Goal: Navigation & Orientation: Find specific page/section

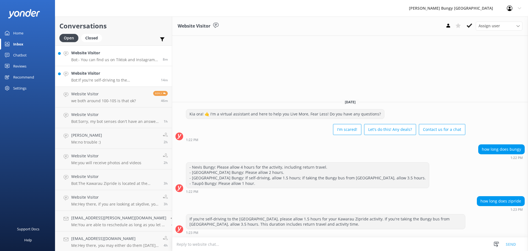
click at [109, 56] on h4 "Website Visitor" at bounding box center [115, 53] width 88 height 6
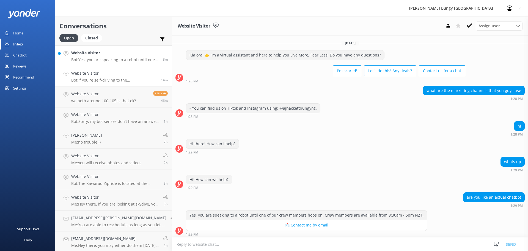
scroll to position [2, 0]
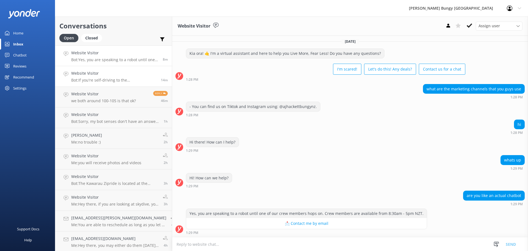
click at [123, 75] on h4 "Website Visitor" at bounding box center [114, 73] width 86 height 6
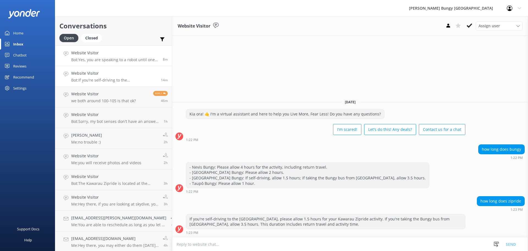
click at [128, 59] on p "Bot: Yes, you are speaking to a robot until one of our crew members hops on. Cr…" at bounding box center [115, 59] width 88 height 5
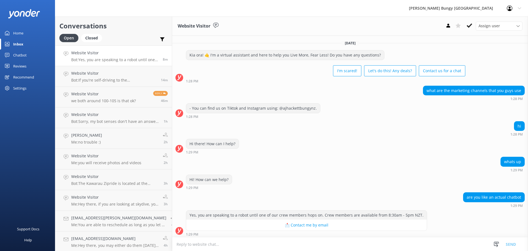
scroll to position [2, 0]
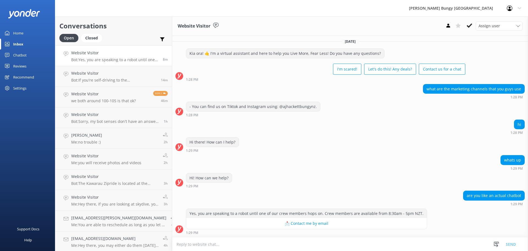
click at [354, 248] on textarea at bounding box center [350, 243] width 356 height 13
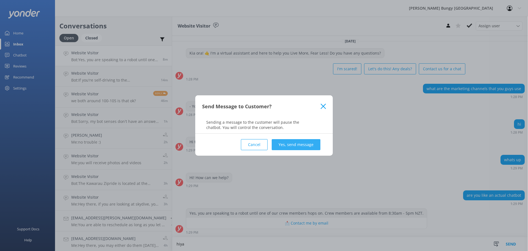
type textarea "hiya"
click at [299, 141] on button "Yes, send message" at bounding box center [296, 144] width 49 height 11
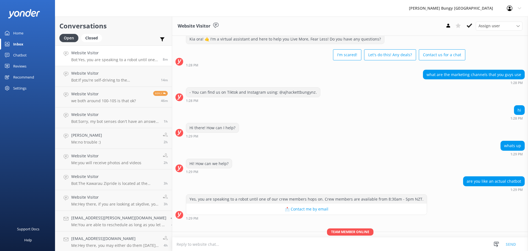
scroll to position [37, 0]
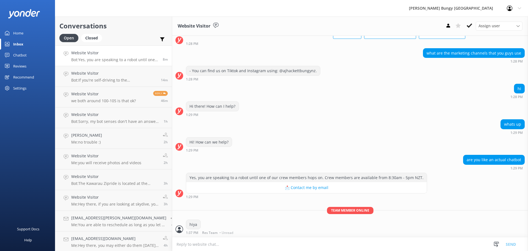
click at [353, 249] on textarea at bounding box center [350, 243] width 356 height 13
type textarea "how can we help?"
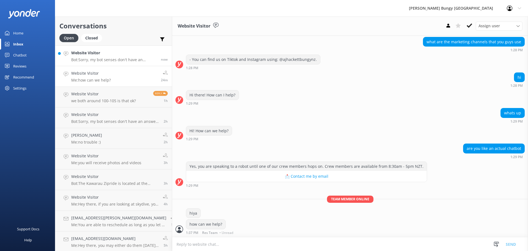
click at [96, 60] on p "Bot: Sorry, my bot senses don't have an answer for that, please try and rephras…" at bounding box center [114, 59] width 86 height 5
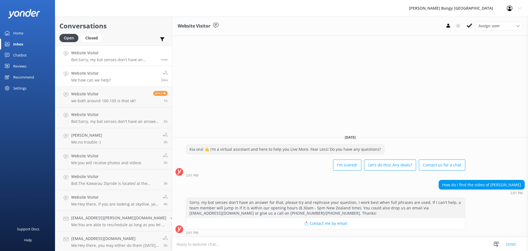
click at [78, 74] on h4 "Website Visitor" at bounding box center [91, 73] width 40 height 6
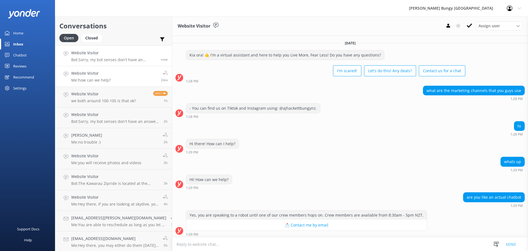
scroll to position [49, 0]
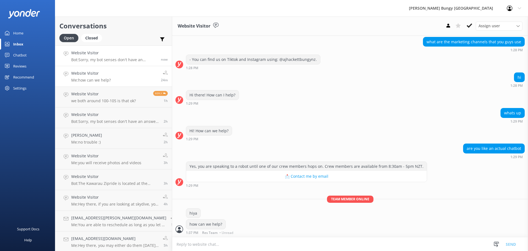
click at [84, 61] on p "Bot: Sorry, my bot senses don't have an answer for that, please try and rephras…" at bounding box center [114, 59] width 86 height 5
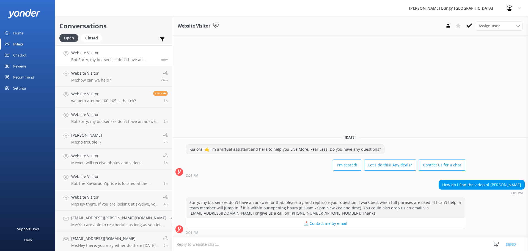
click at [267, 250] on textarea at bounding box center [350, 243] width 356 height 13
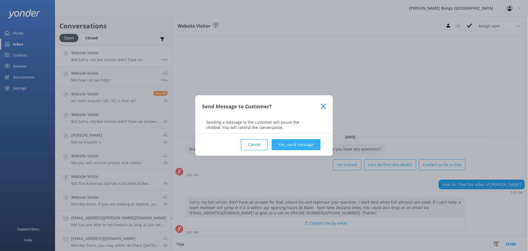
type textarea "hiya"
click at [284, 143] on button "Yes, send message" at bounding box center [296, 144] width 49 height 11
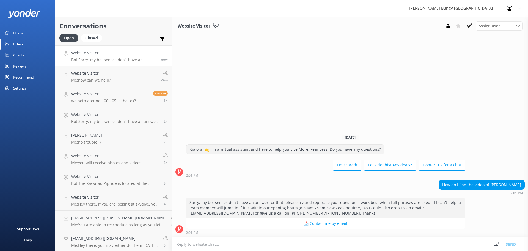
click at [280, 243] on textarea at bounding box center [350, 243] width 356 height 13
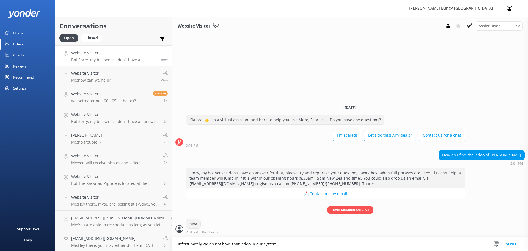
type textarea "unfortunately we do not have that video in our system"
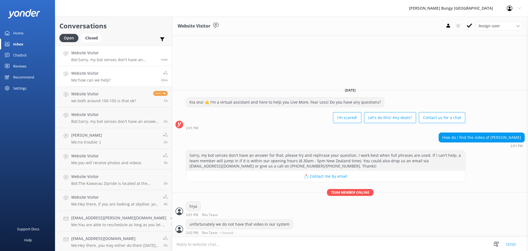
click at [113, 85] on link "Website Visitor Me: how can we help? 24m" at bounding box center [113, 76] width 117 height 21
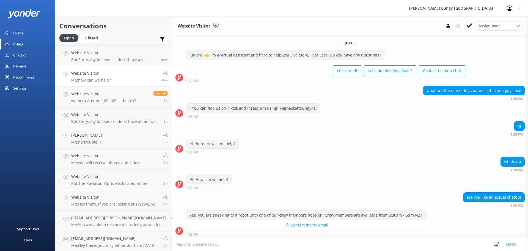
scroll to position [49, 0]
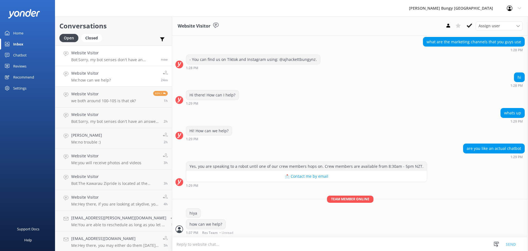
click at [111, 65] on link "Website Visitor Bot: Sorry, my bot senses don't have an answer for that, please…" at bounding box center [113, 55] width 117 height 21
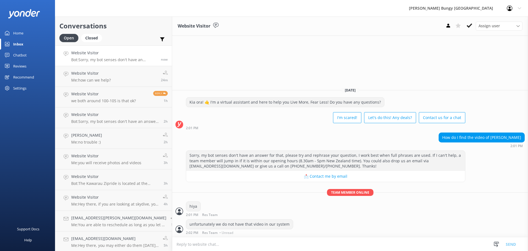
click at [114, 62] on link "Website Visitor Bot: Sorry, my bot senses don't have an answer for that, please…" at bounding box center [113, 55] width 117 height 21
click at [115, 59] on p "Bot: Sorry, my bot senses don't have an answer for that, please try and rephras…" at bounding box center [114, 59] width 86 height 5
click at [129, 103] on link "Website Visitor we both around 100-105 is that ok? Reply 1h" at bounding box center [113, 97] width 117 height 21
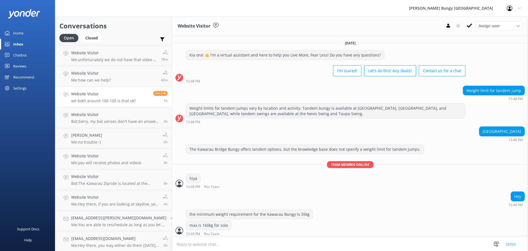
scroll to position [66, 0]
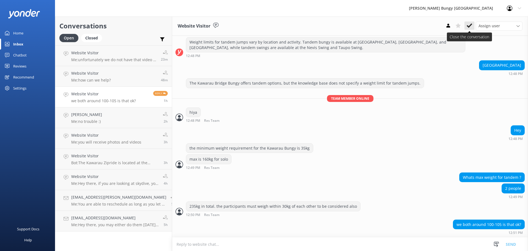
click at [467, 25] on button at bounding box center [470, 25] width 10 height 8
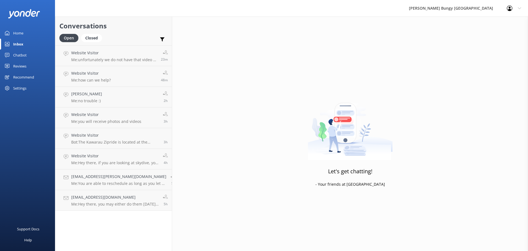
click at [111, 143] on p "Bot: The Kawarau Zipride is located at the Kawarau Bridge, 1693 Gibbston Highwa…" at bounding box center [115, 142] width 88 height 5
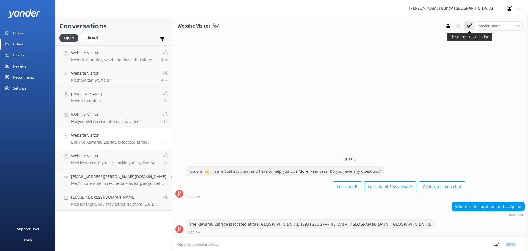
click at [472, 22] on button at bounding box center [470, 25] width 10 height 8
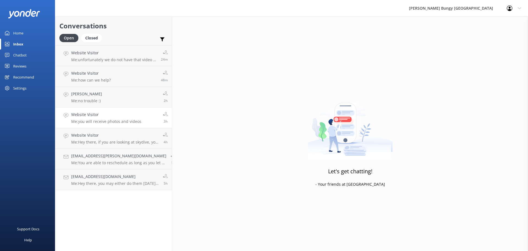
click at [139, 112] on h4 "Website Visitor" at bounding box center [106, 114] width 70 height 6
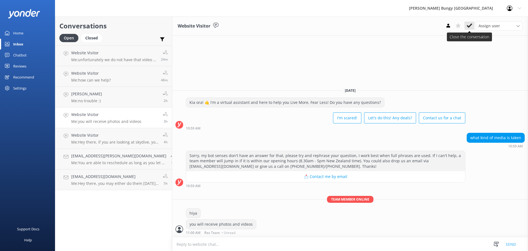
click at [472, 23] on icon at bounding box center [470, 26] width 6 height 6
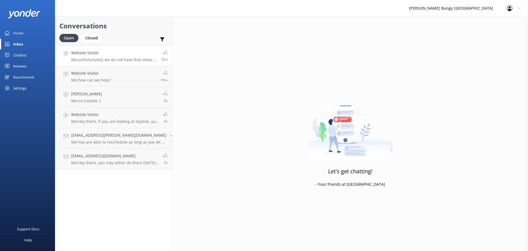
click at [139, 62] on p "Me: unfortunately we do not have that video in our system" at bounding box center [114, 59] width 86 height 5
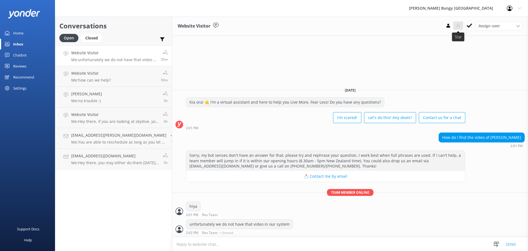
drag, startPoint x: 467, startPoint y: 23, endPoint x: 460, endPoint y: 28, distance: 8.9
click at [467, 23] on button at bounding box center [470, 25] width 10 height 8
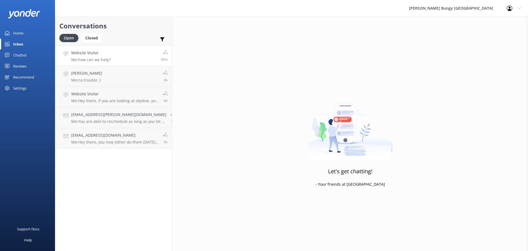
click at [91, 49] on link "Website Visitor Me: how can we help? 59m" at bounding box center [113, 55] width 117 height 21
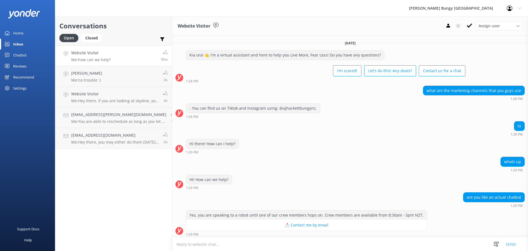
scroll to position [49, 0]
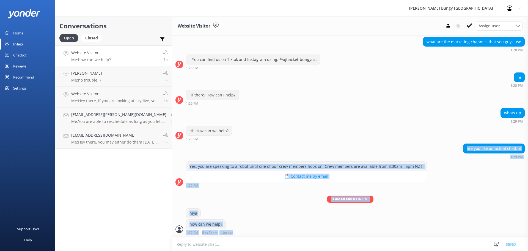
drag, startPoint x: 293, startPoint y: 148, endPoint x: 363, endPoint y: 233, distance: 110.1
click at [363, 233] on div "Today Kia ora! 🤙 I'm a virtual assistant and here to help you Live More, Fear L…" at bounding box center [350, 112] width 356 height 250
click at [347, 221] on div "how can we help? 1:37 PM Res Team • Unread" at bounding box center [350, 226] width 356 height 15
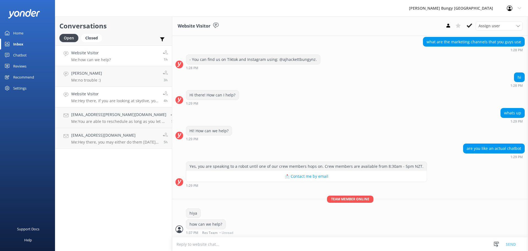
drag, startPoint x: 253, startPoint y: 237, endPoint x: 155, endPoint y: 88, distance: 178.3
click at [155, 88] on div "Conversations Open Closed Important Assigned to me Unassigned Website Visitor M…" at bounding box center [291, 134] width 473 height 234
click at [106, 161] on div "Conversations Open Closed Important Assigned to me Unassigned Website Visitor M…" at bounding box center [113, 134] width 117 height 234
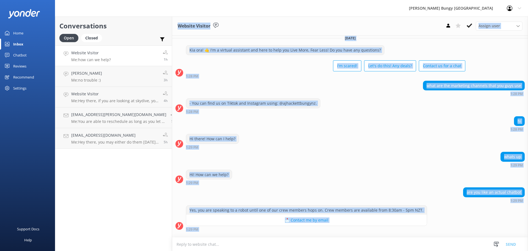
scroll to position [0, 0]
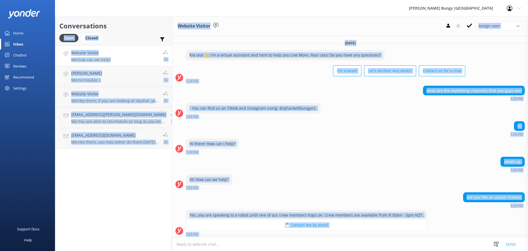
drag, startPoint x: 242, startPoint y: 230, endPoint x: 163, endPoint y: 23, distance: 221.7
click at [163, 23] on div "Conversations Open Closed Important Assigned to me Unassigned Website Visitor M…" at bounding box center [291, 134] width 473 height 234
click at [106, 21] on h2 "Conversations" at bounding box center [113, 26] width 108 height 10
drag, startPoint x: 58, startPoint y: 21, endPoint x: 357, endPoint y: 264, distance: 385.9
click at [357, 250] on html "AJ Hackett Bungy New Zealand Profile Settings Logout Home Inbox Chatbot Content…" at bounding box center [264, 125] width 528 height 251
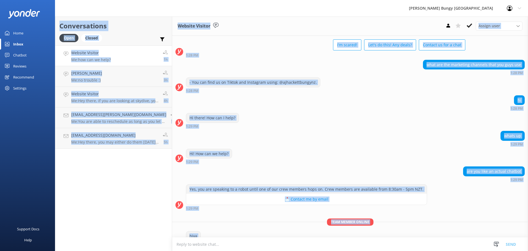
scroll to position [49, 0]
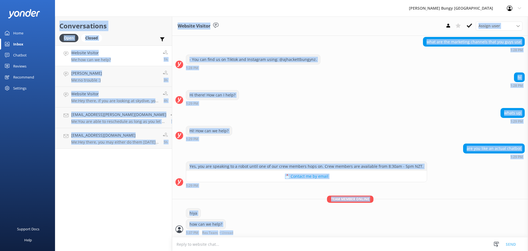
click at [305, 225] on div "how can we help? 1:37 PM Res Team • Unread" at bounding box center [350, 226] width 356 height 15
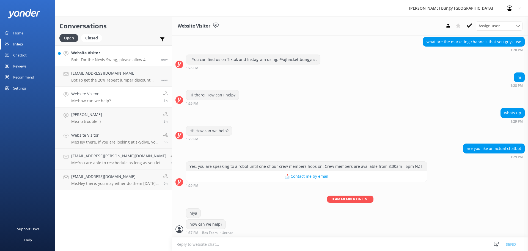
click at [86, 61] on p "Bot: - For the Nevis Swing, please allow 4 hours for the entire experience, inc…" at bounding box center [114, 59] width 86 height 5
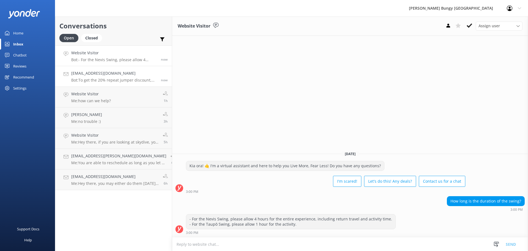
click at [107, 83] on link "nhd9858@gmail.com Bot: To get the 20% repeat jumper discount, please call 0800 …" at bounding box center [113, 76] width 117 height 21
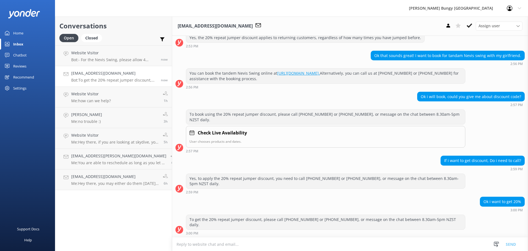
scroll to position [596, 0]
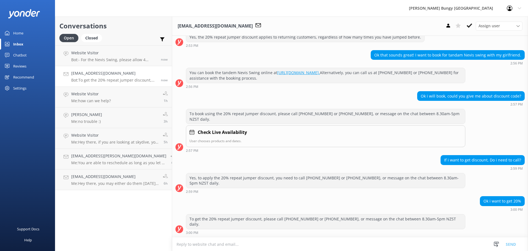
click at [268, 240] on textarea at bounding box center [350, 243] width 356 height 13
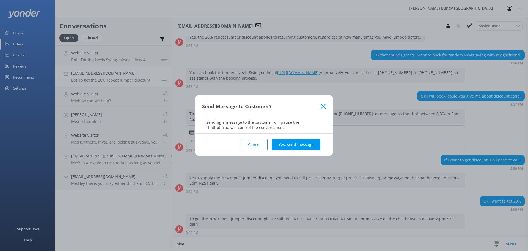
scroll to position [597, 0]
type textarea "hiya"
click at [309, 145] on button "Yes, send message" at bounding box center [296, 144] width 49 height 11
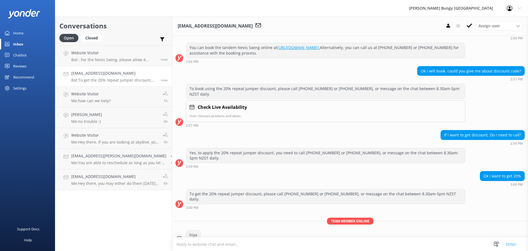
scroll to position [632, 0]
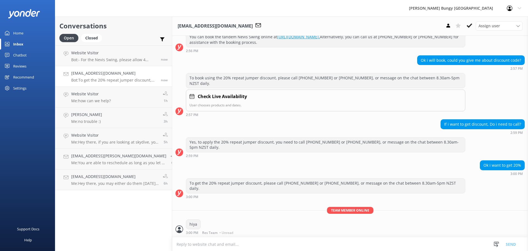
click at [265, 241] on textarea at bounding box center [350, 243] width 356 height 13
click at [426, 239] on textarea at bounding box center [350, 243] width 356 height 13
click at [145, 48] on link "Website Visitor Bot: - For the Nevis Swing, please allow 4 hours for the entire…" at bounding box center [113, 55] width 117 height 21
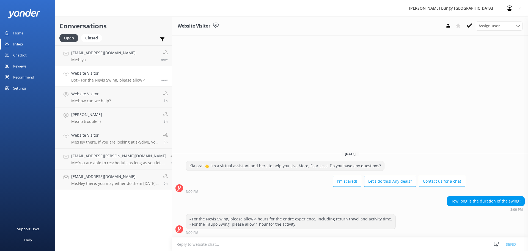
click at [146, 70] on h4 "Website Visitor" at bounding box center [114, 73] width 86 height 6
click at [133, 45] on div "Open Closed Important Assigned to me Unassigned" at bounding box center [113, 40] width 108 height 13
click at [132, 53] on link "nhd9858@gmail.com Me: hiya now" at bounding box center [113, 55] width 117 height 21
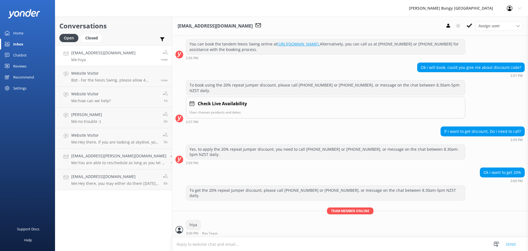
scroll to position [626, 0]
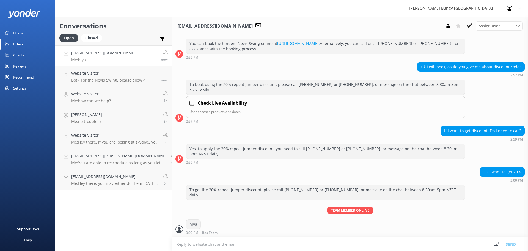
click at [389, 238] on textarea at bounding box center [350, 243] width 356 height 13
type textarea "we can help here"
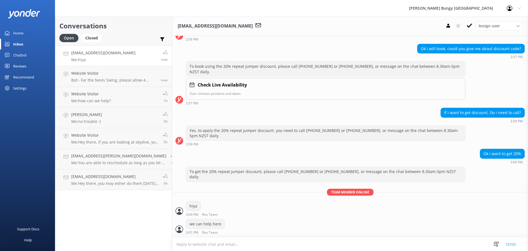
scroll to position [662, 0]
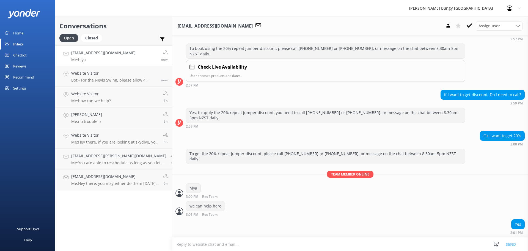
click at [317, 239] on textarea at bounding box center [350, 243] width 356 height 13
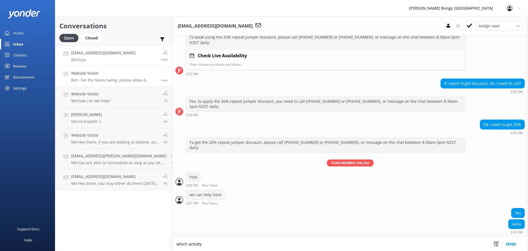
type textarea "which activity"
click at [129, 79] on p "Bot: - For the Nevis Swing, please allow 4 hours for the entire experience, inc…" at bounding box center [114, 80] width 86 height 5
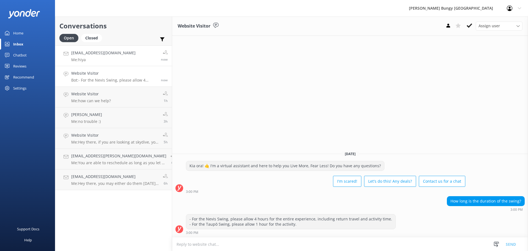
click at [131, 62] on link "nhd9858@gmail.com Me: hiya now" at bounding box center [113, 55] width 117 height 21
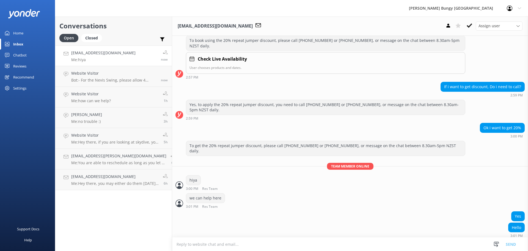
scroll to position [673, 0]
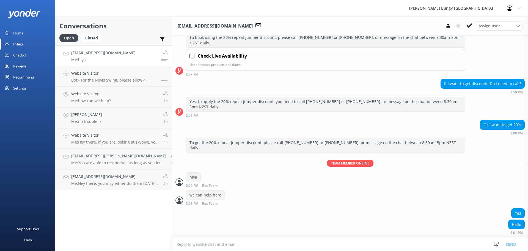
click at [351, 246] on textarea at bounding box center [350, 243] width 356 height 13
type textarea "which activity were you after?"
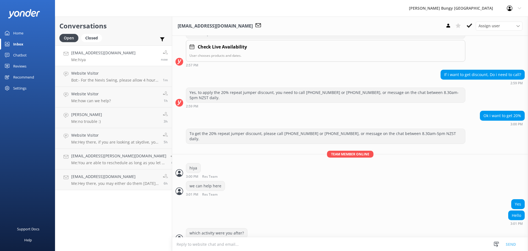
scroll to position [691, 0]
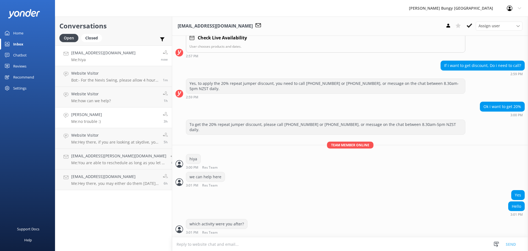
click at [97, 111] on link "Kerryn Dunse Me: no trouble :) 3h" at bounding box center [113, 117] width 117 height 21
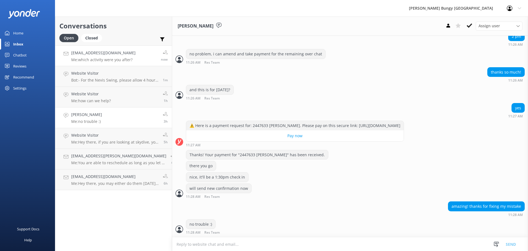
click at [104, 49] on link "nhd9858@gmail.com Me: which activity were you after? now" at bounding box center [113, 55] width 117 height 21
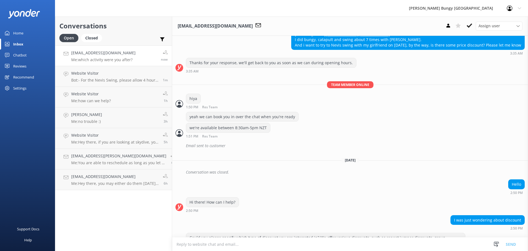
scroll to position [223, 0]
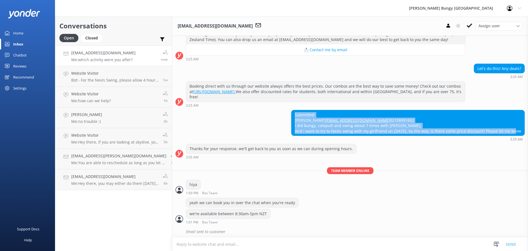
drag, startPoint x: 517, startPoint y: 140, endPoint x: 298, endPoint y: 115, distance: 220.9
click at [298, 115] on div "Submitted: Hyundong Noh nhd9858@gmail.com 02108991652 I did bungy, catapult and…" at bounding box center [408, 122] width 233 height 25
copy div "Submitted: Hyundong Noh nhd9858@gmail.com 02108991652 I did bungy, catapult and…"
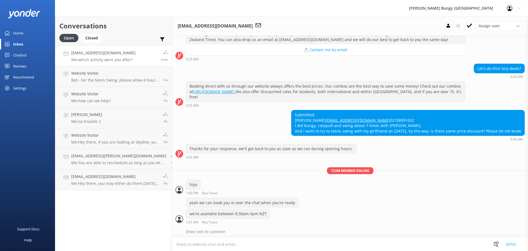
click at [312, 249] on textarea at bounding box center [350, 243] width 356 height 13
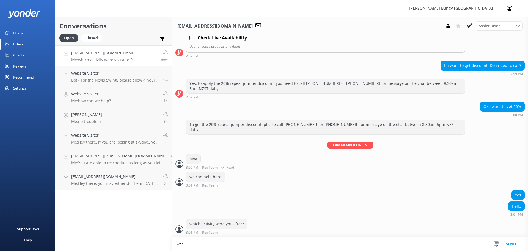
scroll to position [691, 0]
type textarea "was this the Nevis Swing?"
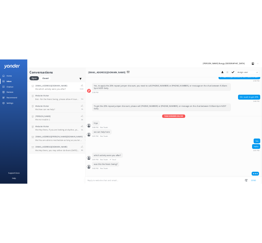
scroll to position [722, 0]
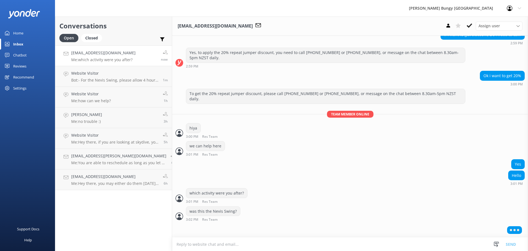
click at [221, 244] on textarea at bounding box center [350, 243] width 356 height 13
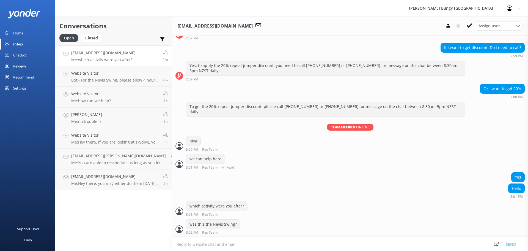
click at [268, 154] on div "we can help here 3:01 PM Res Team Read" at bounding box center [350, 161] width 356 height 15
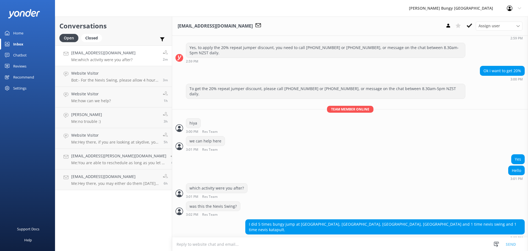
click at [416, 245] on textarea at bounding box center [350, 243] width 356 height 13
type textarea "and which date/time were you after for your activity this time?"
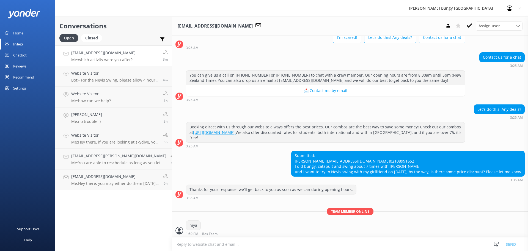
scroll to position [196, 0]
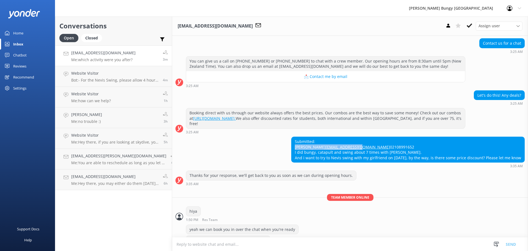
drag, startPoint x: 338, startPoint y: 150, endPoint x: 297, endPoint y: 147, distance: 41.1
click at [297, 147] on div "Submitted: Hyundong Noh nhd9858@gmail.com 02108991652 I did bungy, catapult and…" at bounding box center [408, 149] width 233 height 25
copy div "Hyundong Noh nhd9858@gmail.com"
click at [351, 152] on div "Submitted: Hyundong Noh nhd9858@gmail.com 02108991652 I did bungy, catapult and…" at bounding box center [408, 149] width 233 height 25
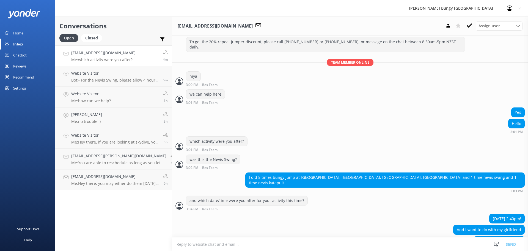
scroll to position [785, 0]
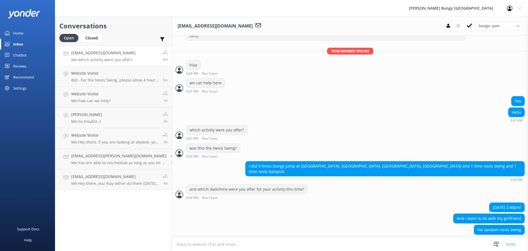
click at [473, 177] on div "I did 5 times bungy jump at taupo, auckland, nevis, kawarau and 1 time nevis sw…" at bounding box center [350, 172] width 356 height 23
click at [387, 247] on textarea at bounding box center [350, 243] width 356 height 13
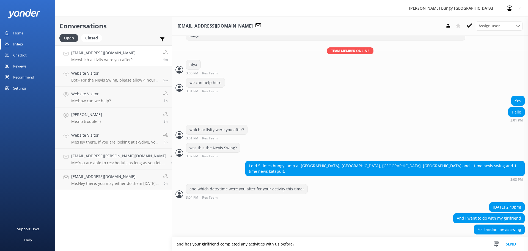
type textarea "and has your girlfriend completed any activities with us before?"
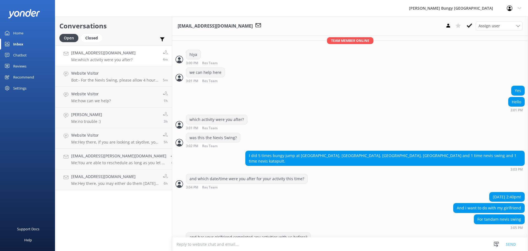
scroll to position [803, 0]
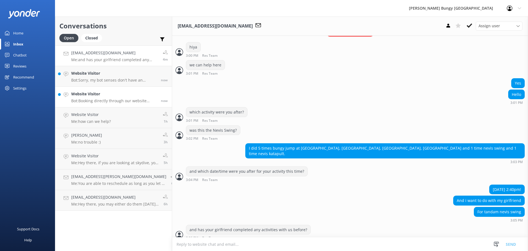
click at [111, 96] on h4 "Website Visitor" at bounding box center [114, 94] width 86 height 6
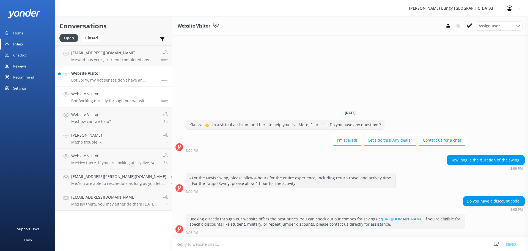
click at [111, 67] on link "Website Visitor Bot: Sorry, my bot senses don't have an answer for that, please…" at bounding box center [113, 76] width 117 height 21
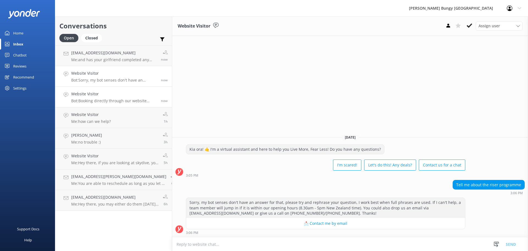
click at [110, 93] on h4 "Website Visitor" at bounding box center [114, 94] width 86 height 6
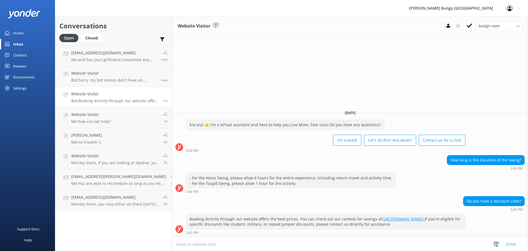
click at [142, 227] on div "Conversations Open Closed Important Assigned to me Unassigned nhd9858@gmail.com…" at bounding box center [113, 134] width 117 height 234
click at [127, 50] on link "nhd9858@gmail.com Me: and has your girlfriend completed any activities with us …" at bounding box center [113, 55] width 117 height 21
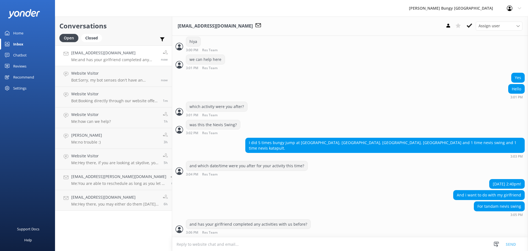
scroll to position [803, 0]
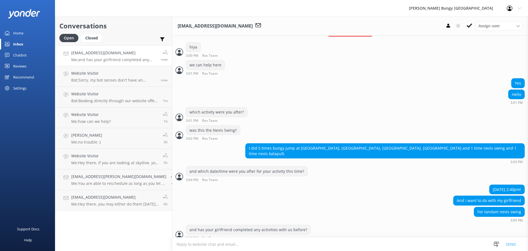
click at [110, 63] on link "nhd9858@gmail.com Me: and has your girlfriend completed any activities with us …" at bounding box center [113, 55] width 117 height 21
click at [110, 79] on p "Bot: Sorry, my bot senses don't have an answer for that, please try and rephras…" at bounding box center [114, 80] width 86 height 5
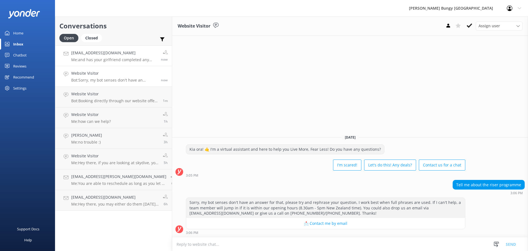
click at [94, 64] on link "nhd9858@gmail.com Me: and has your girlfriend completed any activities with us …" at bounding box center [113, 55] width 117 height 21
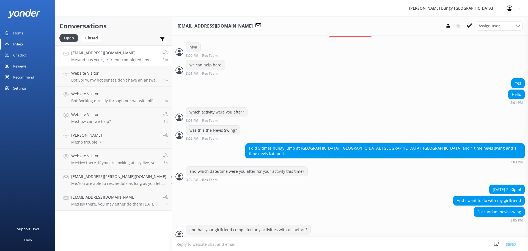
scroll to position [821, 0]
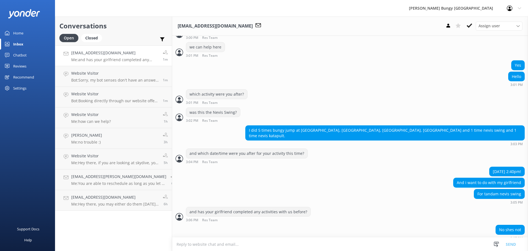
click at [306, 244] on textarea at bounding box center [350, 243] width 356 height 13
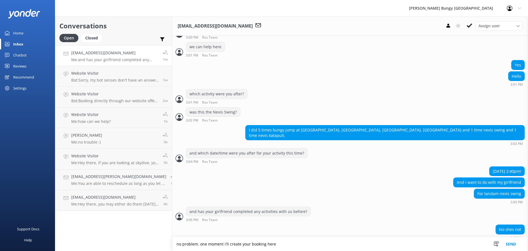
type textarea "no problem, one moment i'll create your booking here"
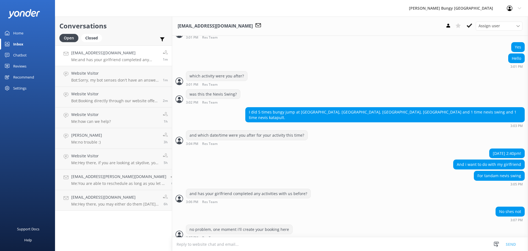
scroll to position [856, 0]
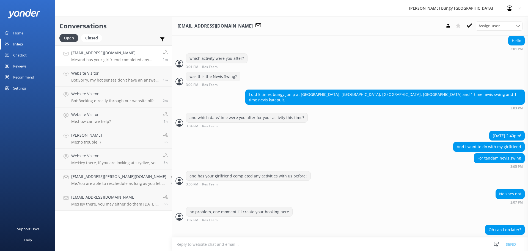
click at [315, 243] on textarea at bounding box center [350, 243] width 356 height 13
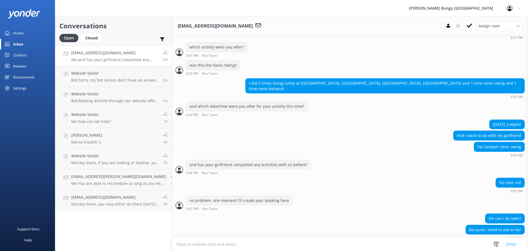
scroll to position [881, 0]
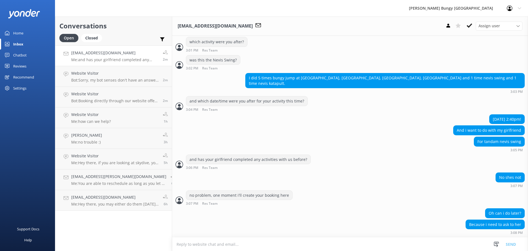
click at [304, 237] on div at bounding box center [350, 237] width 356 height 0
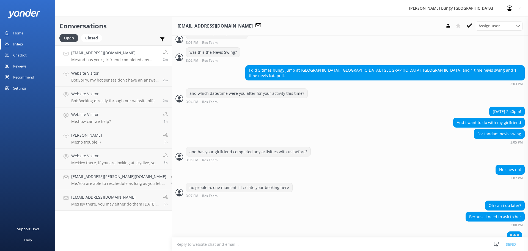
click at [305, 241] on textarea at bounding box center [350, 243] width 356 height 13
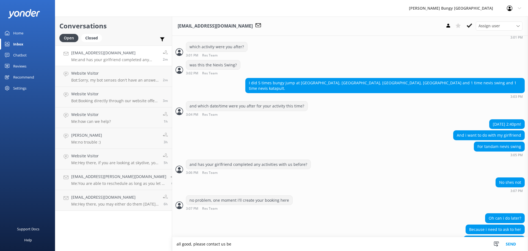
scroll to position [879, 0]
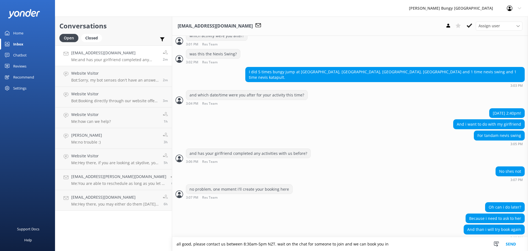
type textarea "all good, please contact us between 8:30am-5pm NZT. wait on the chat for someon…"
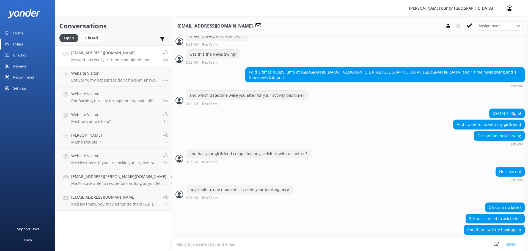
scroll to position [897, 0]
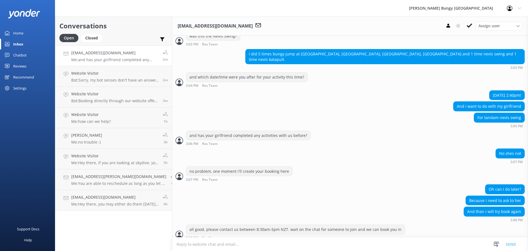
click at [305, 241] on textarea at bounding box center [350, 243] width 356 height 13
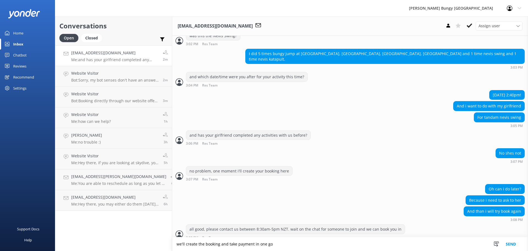
type textarea "we'll create the booking and take payment in one go"
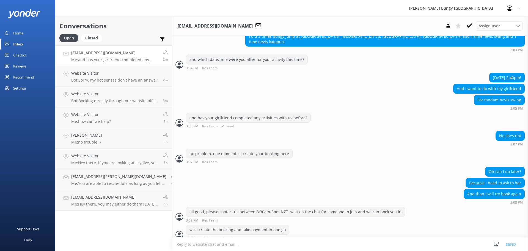
scroll to position [908, 0]
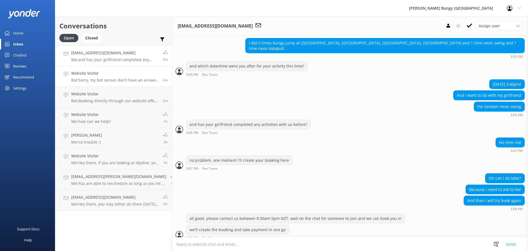
click at [134, 72] on h4 "Website Visitor" at bounding box center [115, 73] width 88 height 6
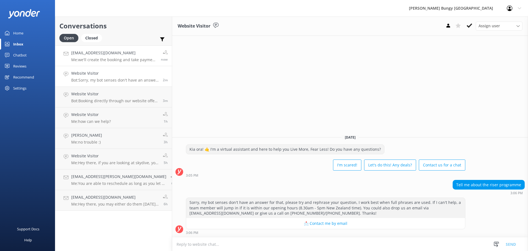
click at [136, 62] on p "Me: we'll create the booking and take payment in one go" at bounding box center [114, 59] width 86 height 5
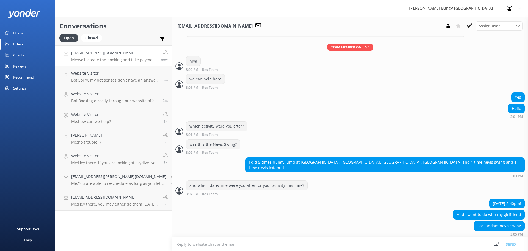
scroll to position [798, 0]
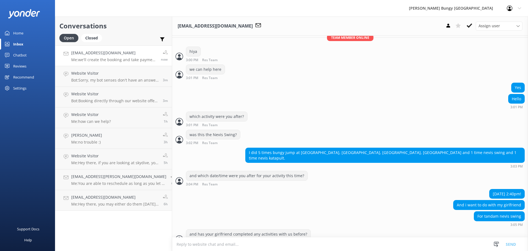
drag, startPoint x: 270, startPoint y: 174, endPoint x: 218, endPoint y: 188, distance: 53.7
click at [218, 189] on div "1st Sep 2:40pm!" at bounding box center [350, 194] width 356 height 11
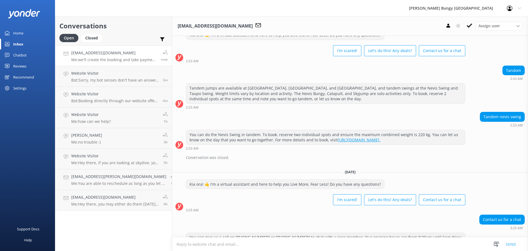
scroll to position [0, 0]
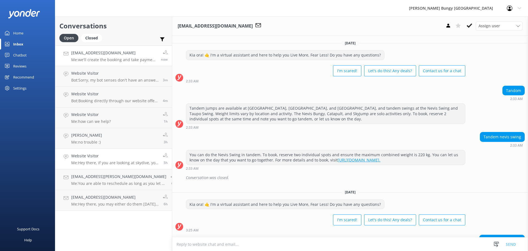
click at [148, 168] on link "Website Visitor Me: Hey there, if you are looking at skydive, you may want to h…" at bounding box center [113, 159] width 117 height 21
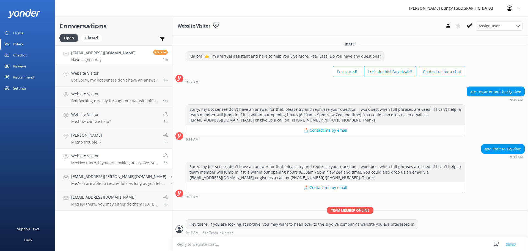
click at [95, 60] on p "Have a good day" at bounding box center [103, 59] width 64 height 5
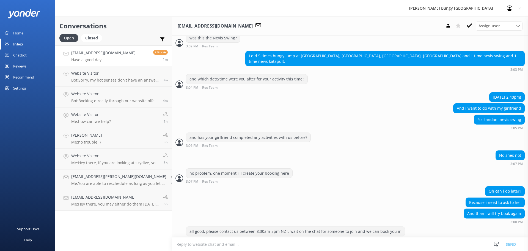
scroll to position [948, 0]
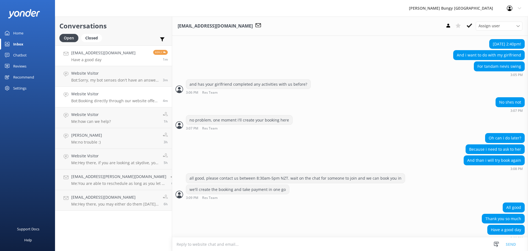
click at [78, 97] on div "Website Visitor Bot: Booking directly through our website offers the best price…" at bounding box center [115, 97] width 88 height 12
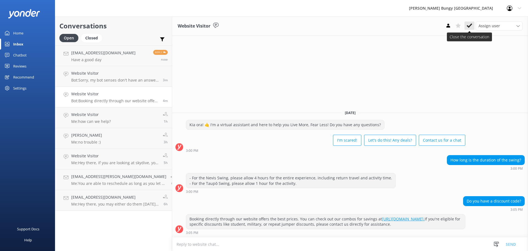
click at [471, 28] on icon at bounding box center [470, 26] width 6 height 6
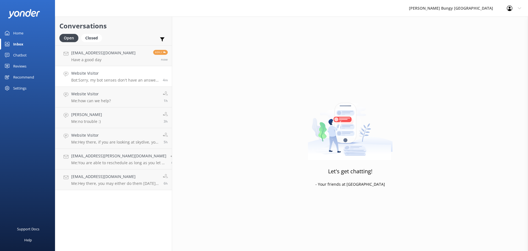
click at [106, 74] on h4 "Website Visitor" at bounding box center [115, 73] width 88 height 6
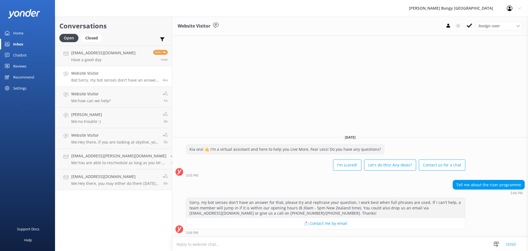
click at [473, 20] on div "Website Visitor Assign user Mike Voyce Michelle Gillard Tech Admin Dan Waugh Re…" at bounding box center [350, 26] width 356 height 19
click at [472, 25] on use at bounding box center [470, 25] width 6 height 4
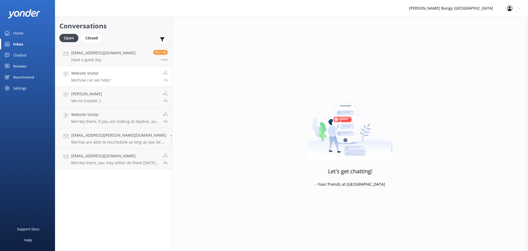
click at [110, 82] on p "Me: how can we help?" at bounding box center [91, 80] width 40 height 5
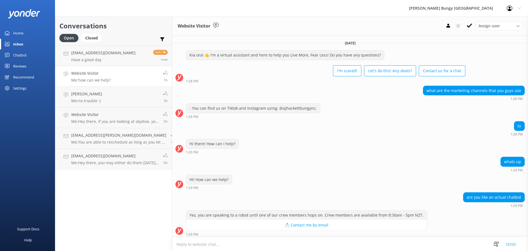
scroll to position [49, 0]
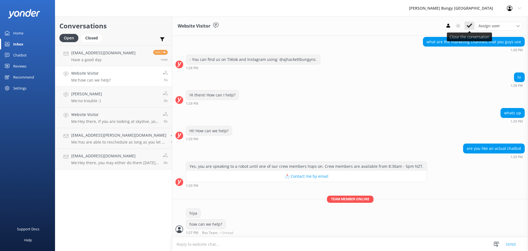
click at [474, 27] on button at bounding box center [470, 25] width 10 height 8
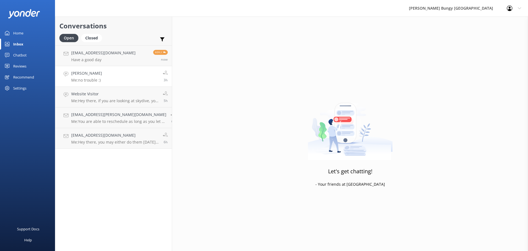
click at [103, 80] on link "Kerryn Dunse Me: no trouble :) 3h" at bounding box center [113, 76] width 117 height 21
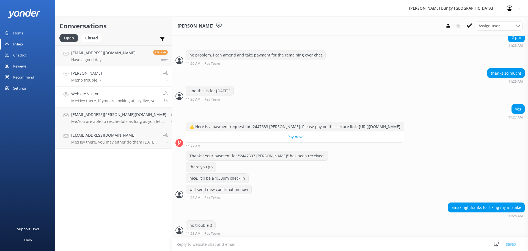
scroll to position [366, 0]
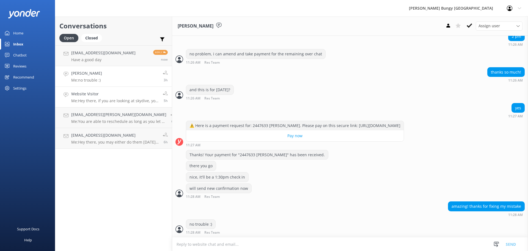
click at [108, 96] on h4 "Website Visitor" at bounding box center [115, 94] width 88 height 6
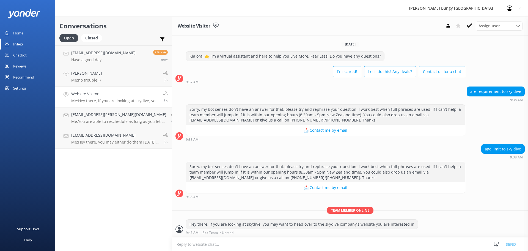
click at [117, 203] on div "Conversations Open Closed Important Assigned to me Unassigned nhd9858@gmail.com…" at bounding box center [113, 134] width 117 height 234
click at [148, 103] on link "Website Visitor Me: Hey there, if you are looking at skydive, you may want to h…" at bounding box center [113, 97] width 117 height 21
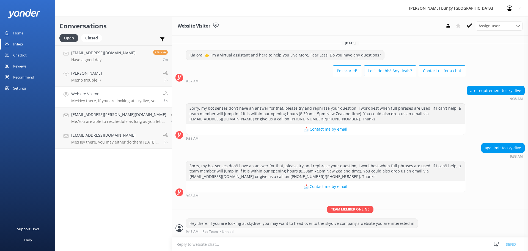
scroll to position [11, 0]
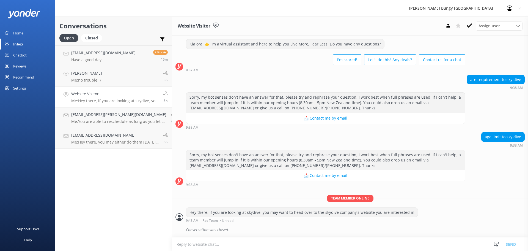
click at [116, 196] on div "Conversations Open Closed Important Assigned to me Unassigned nhd9858@gmail.com…" at bounding box center [113, 134] width 117 height 234
click at [103, 55] on h4 "[EMAIL_ADDRESS][DOMAIN_NAME]" at bounding box center [103, 53] width 64 height 6
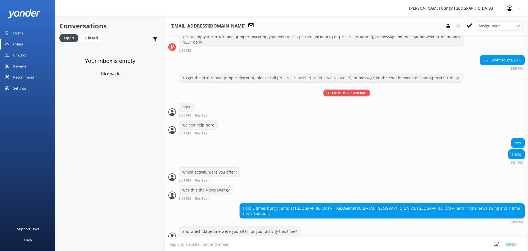
scroll to position [960, 0]
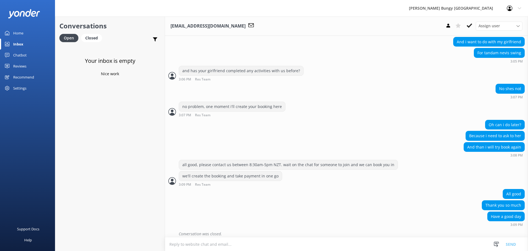
scroll to position [960, 0]
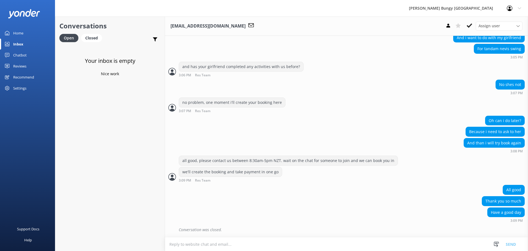
click at [69, 201] on div "Your inbox is empty Nice work" at bounding box center [110, 170] width 110 height 251
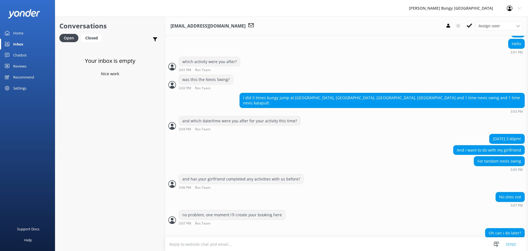
scroll to position [960, 0]
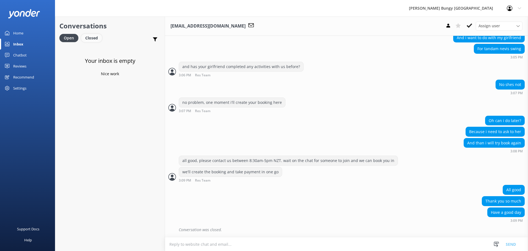
click at [87, 39] on div "Closed" at bounding box center [91, 38] width 21 height 8
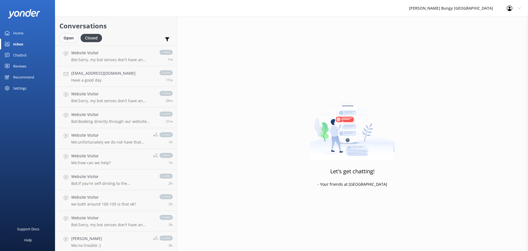
click at [65, 39] on div "Open" at bounding box center [68, 38] width 18 height 8
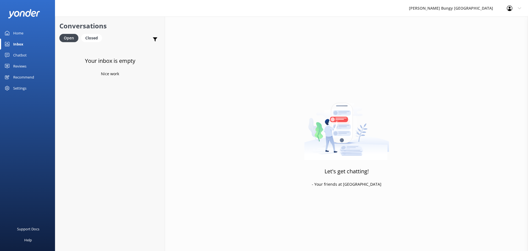
click at [151, 115] on div "Your inbox is empty Nice work" at bounding box center [110, 170] width 110 height 251
click at [246, 232] on div "Let's get chatting! - Your friends at [GEOGRAPHIC_DATA]" at bounding box center [346, 142] width 363 height 251
click at [111, 120] on div "Your inbox is empty Nice work" at bounding box center [110, 170] width 110 height 251
click at [95, 39] on div "Closed" at bounding box center [91, 38] width 21 height 8
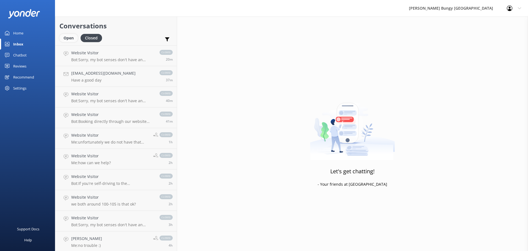
click at [73, 36] on div "Open" at bounding box center [68, 38] width 18 height 8
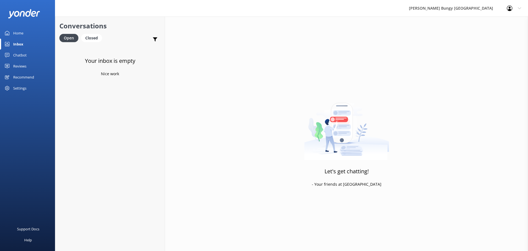
click at [100, 91] on div "Your inbox is empty Nice work" at bounding box center [110, 170] width 110 height 251
click at [239, 217] on div "Let's get chatting! - Your friends at [GEOGRAPHIC_DATA]" at bounding box center [346, 142] width 363 height 251
click at [234, 232] on div "Let's get chatting! - Your friends at [GEOGRAPHIC_DATA]" at bounding box center [346, 142] width 363 height 251
click at [209, 216] on div "Let's get chatting! - Your friends at [GEOGRAPHIC_DATA]" at bounding box center [346, 142] width 363 height 251
click at [142, 224] on div "Your inbox is empty Nice work" at bounding box center [110, 170] width 110 height 251
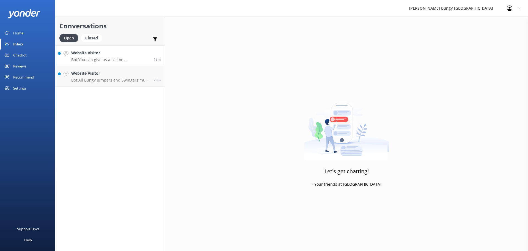
click at [125, 60] on p "Bot: You can give us a call on [PHONE_NUMBER] or [PHONE_NUMBER] to chat with a …" at bounding box center [110, 59] width 78 height 5
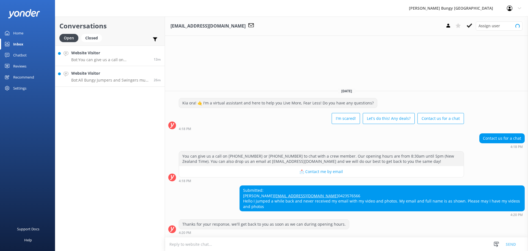
click at [129, 84] on link "Website Visitor Bot: All Bungy Jumpers and Swingers must be at least [DEMOGRAPH…" at bounding box center [110, 76] width 110 height 21
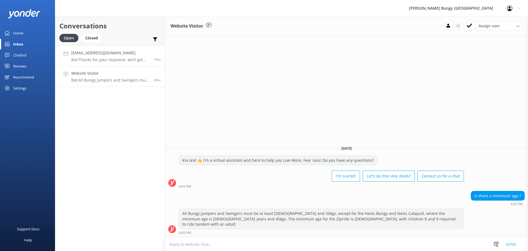
click at [150, 49] on link "[EMAIL_ADDRESS][DOMAIN_NAME] Bot: Thanks for your response, we'll get back to y…" at bounding box center [110, 55] width 110 height 21
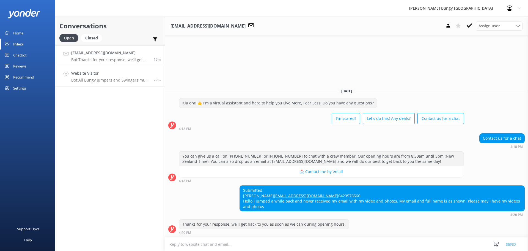
click at [107, 75] on h4 "Website Visitor" at bounding box center [110, 73] width 78 height 6
